Goal: Task Accomplishment & Management: Use online tool/utility

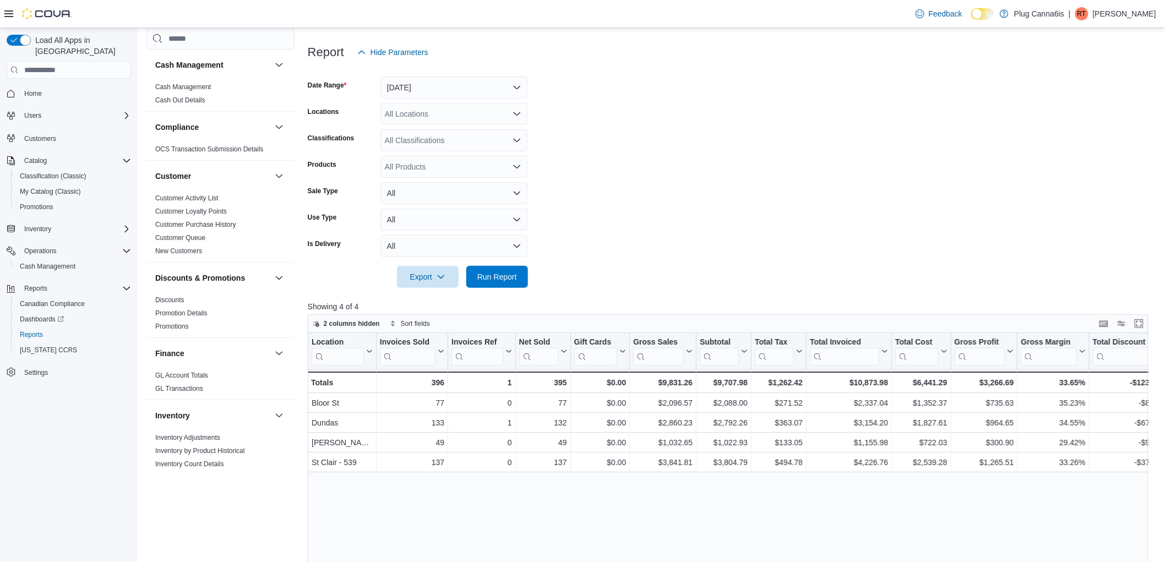
scroll to position [640, 0]
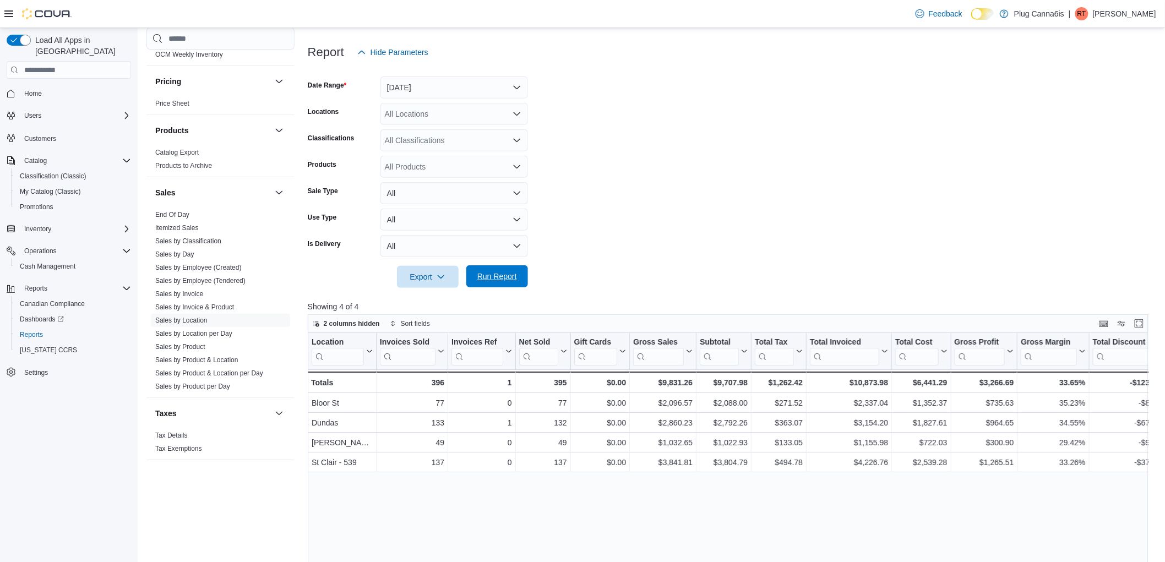
click at [479, 281] on span "Run Report" at bounding box center [497, 276] width 40 height 11
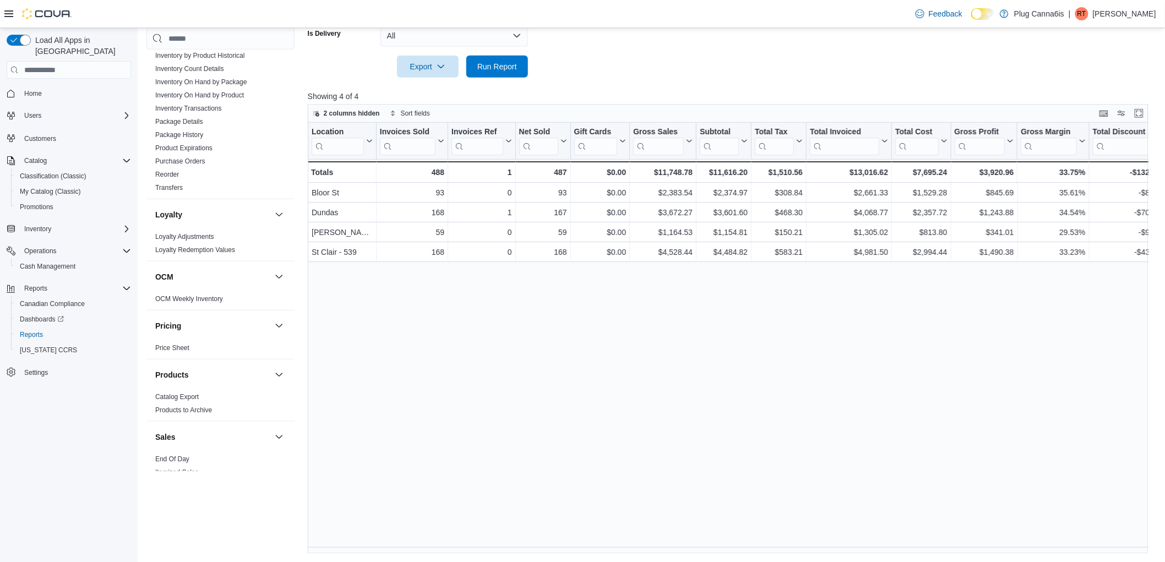
scroll to position [212, 0]
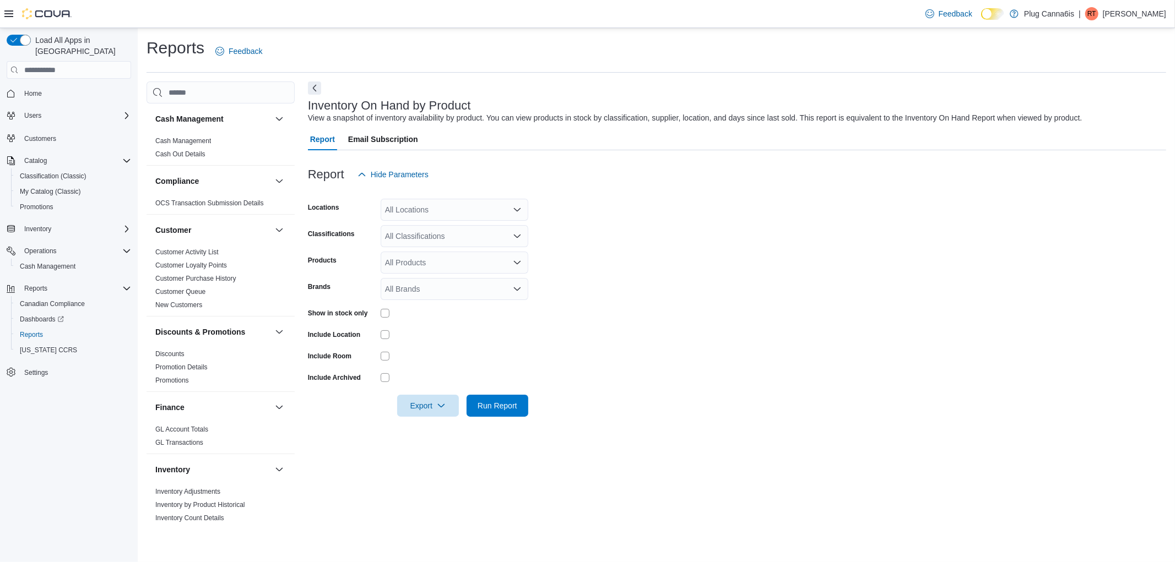
click at [411, 210] on div "All Locations" at bounding box center [454, 210] width 148 height 22
click at [427, 270] on button "[PERSON_NAME]" at bounding box center [454, 277] width 148 height 16
drag, startPoint x: 510, startPoint y: 428, endPoint x: 510, endPoint y: 409, distance: 18.7
click at [510, 428] on div at bounding box center [737, 423] width 858 height 13
drag, startPoint x: 510, startPoint y: 409, endPoint x: 420, endPoint y: 407, distance: 90.3
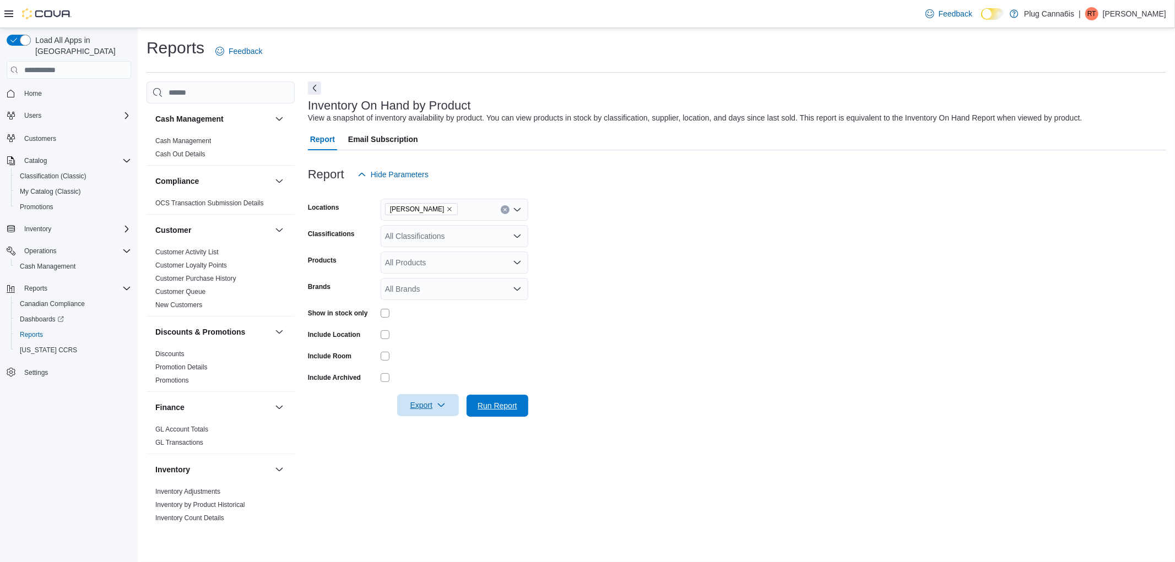
click at [510, 409] on span "Run Report" at bounding box center [497, 405] width 40 height 11
click at [420, 407] on span "Export" at bounding box center [423, 405] width 48 height 22
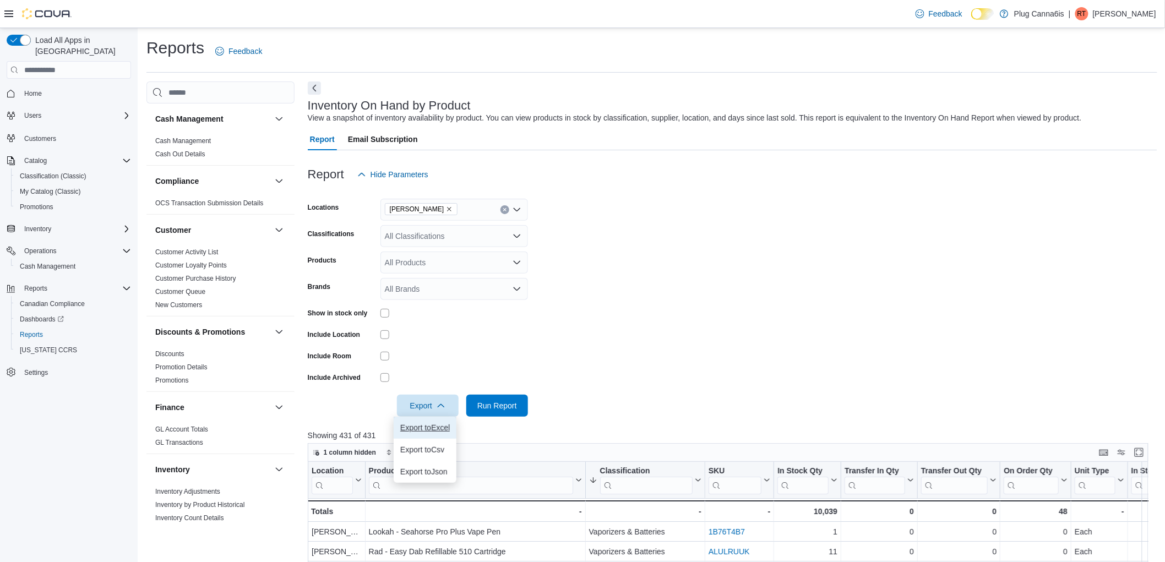
click at [435, 427] on span "Export to Excel" at bounding box center [425, 427] width 50 height 9
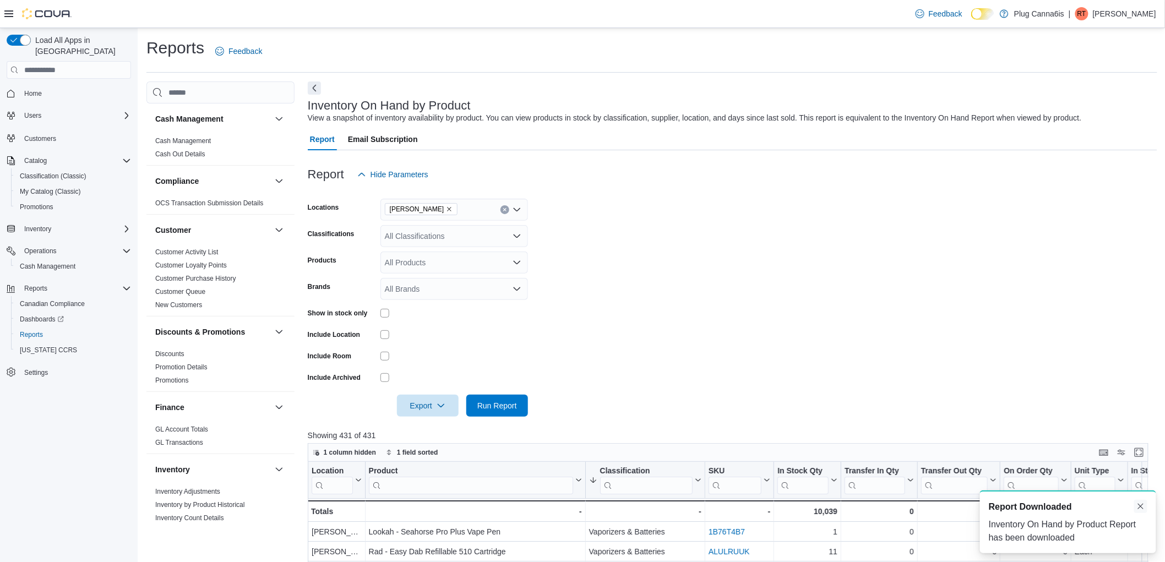
click at [1142, 502] on button "Dismiss toast" at bounding box center [1140, 506] width 13 height 13
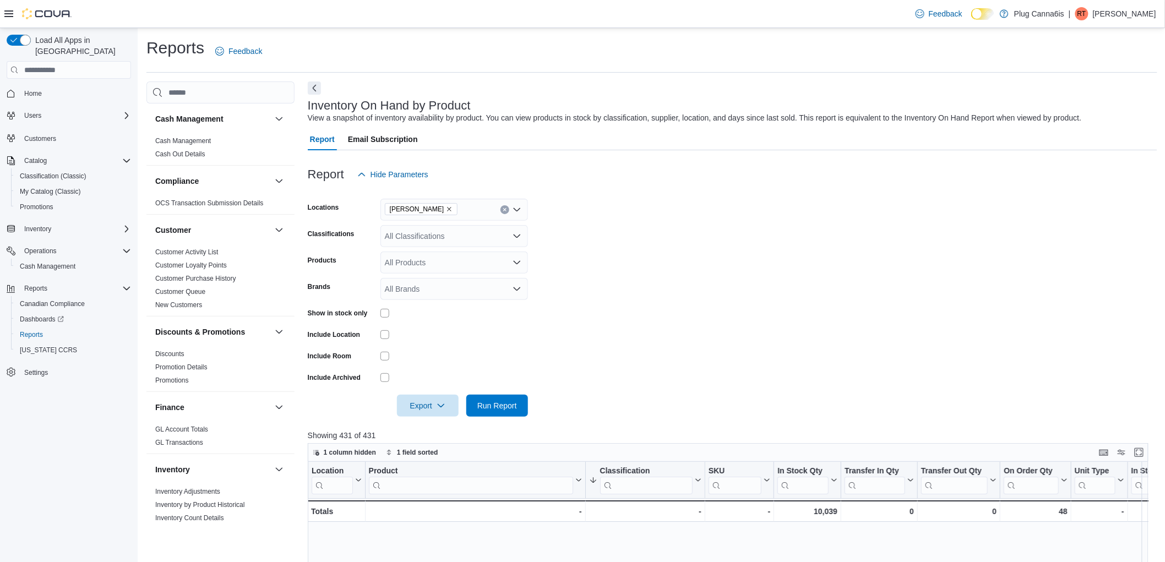
scroll to position [367, 0]
